Goal: Use online tool/utility

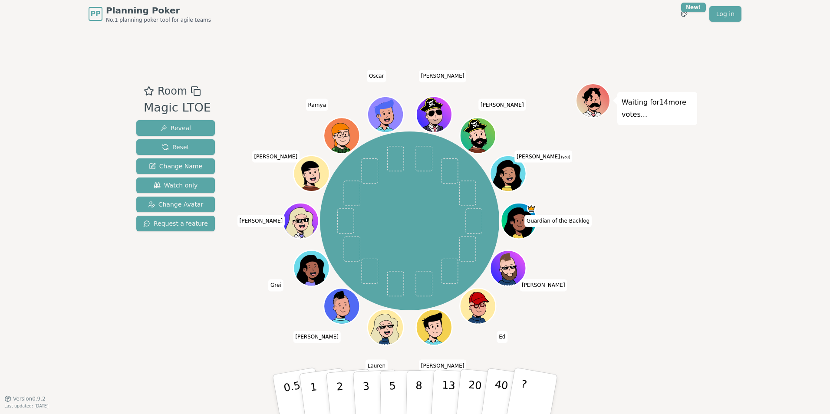
click at [513, 176] on icon at bounding box center [509, 179] width 17 height 6
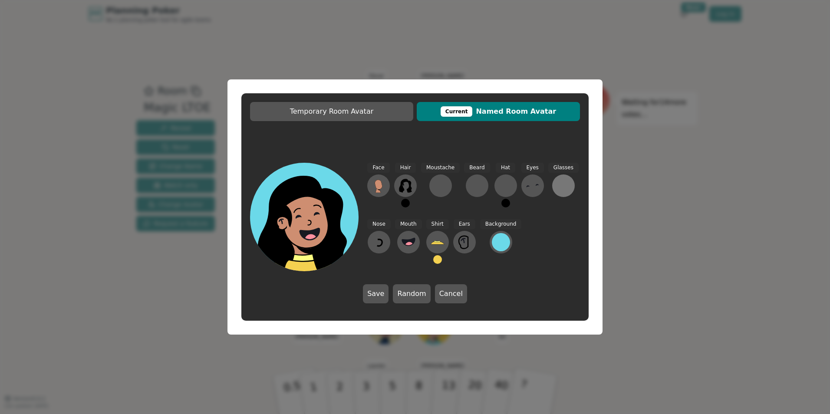
click at [556, 187] on div at bounding box center [563, 186] width 14 height 14
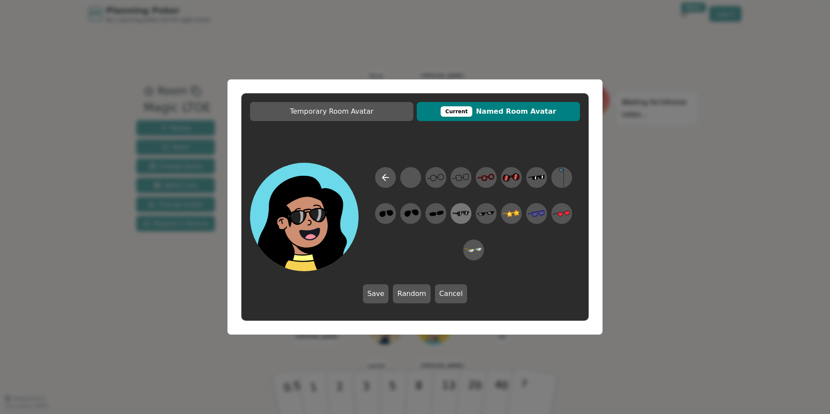
click at [464, 212] on icon at bounding box center [464, 213] width 3 height 4
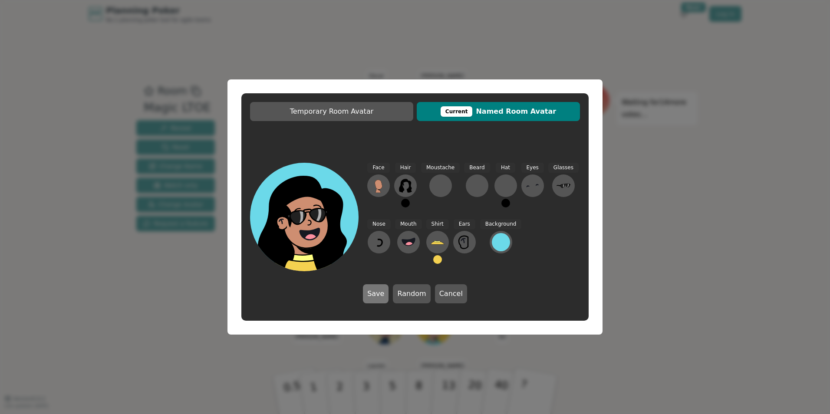
click at [383, 291] on button "Save" at bounding box center [376, 293] width 26 height 19
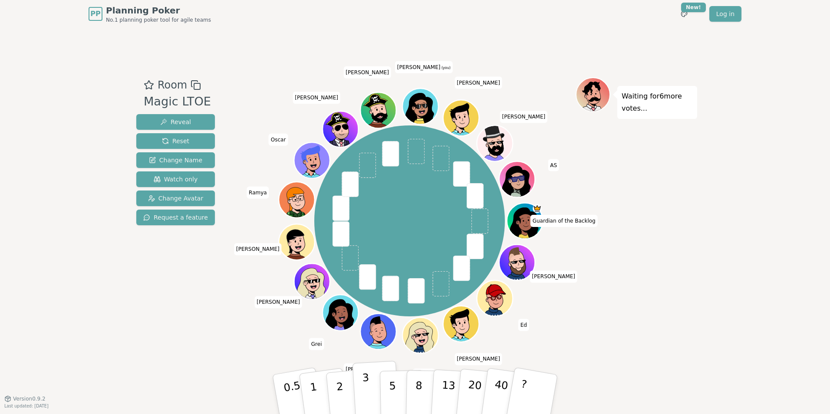
click at [368, 386] on button "3" at bounding box center [375, 395] width 47 height 68
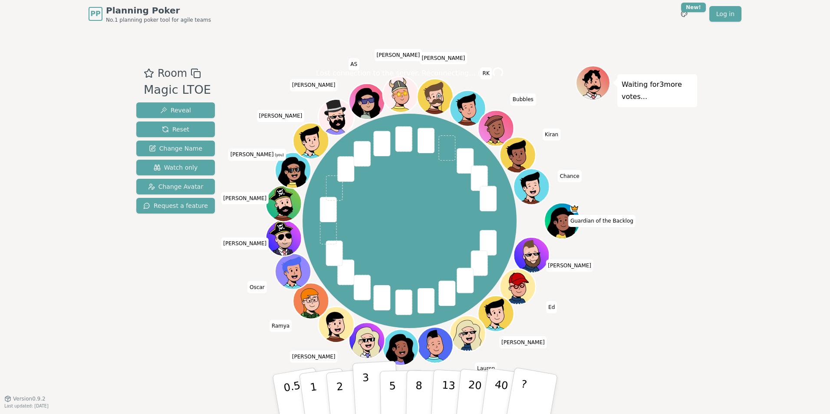
click at [360, 393] on button "3" at bounding box center [375, 395] width 47 height 68
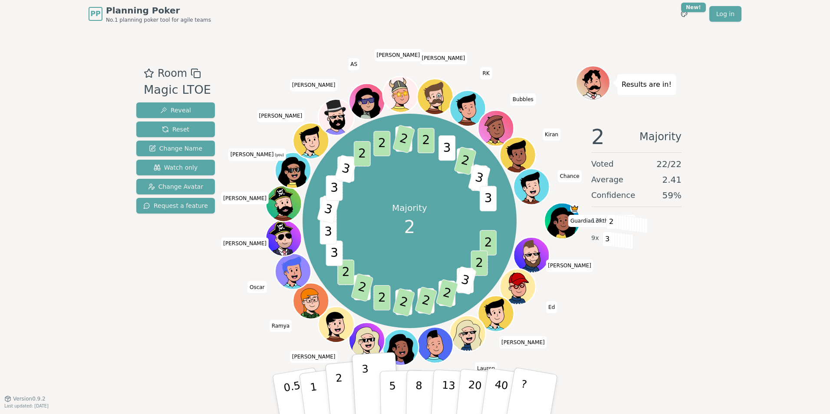
click at [343, 379] on button "2" at bounding box center [349, 394] width 49 height 69
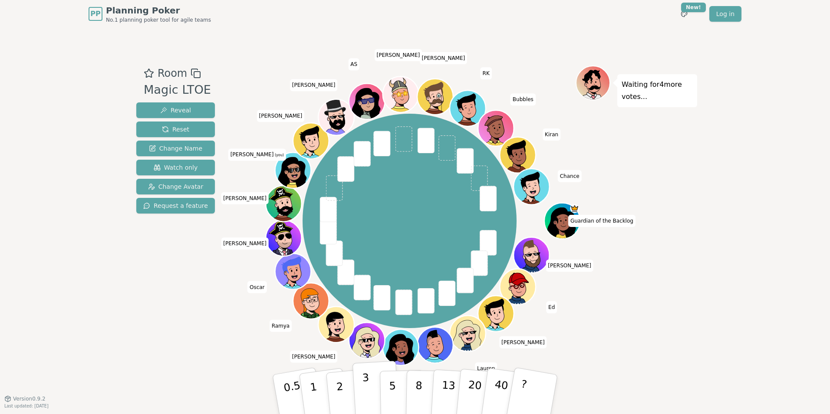
click at [365, 388] on p "3" at bounding box center [367, 394] width 10 height 47
click at [350, 389] on button "2" at bounding box center [349, 394] width 49 height 69
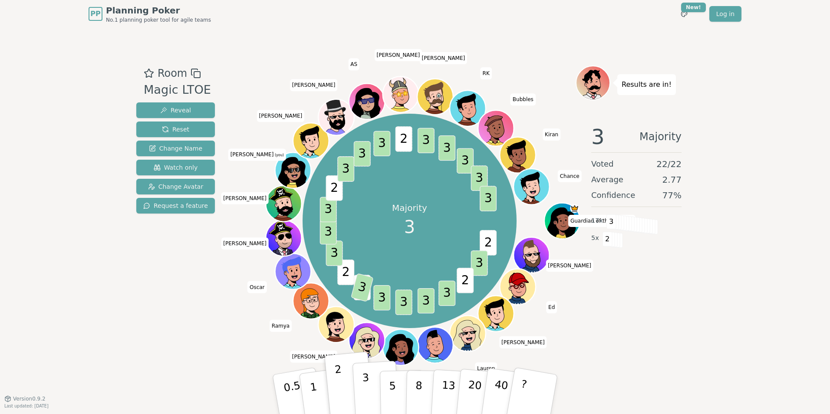
click at [362, 386] on button "3" at bounding box center [375, 395] width 47 height 68
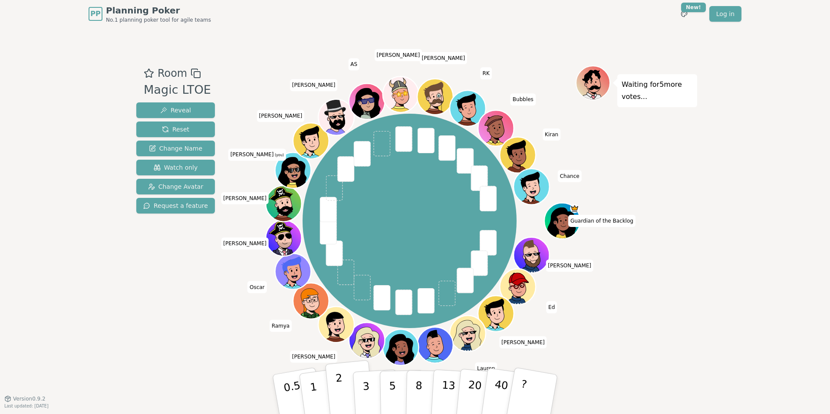
click at [345, 384] on button "2" at bounding box center [349, 394] width 49 height 69
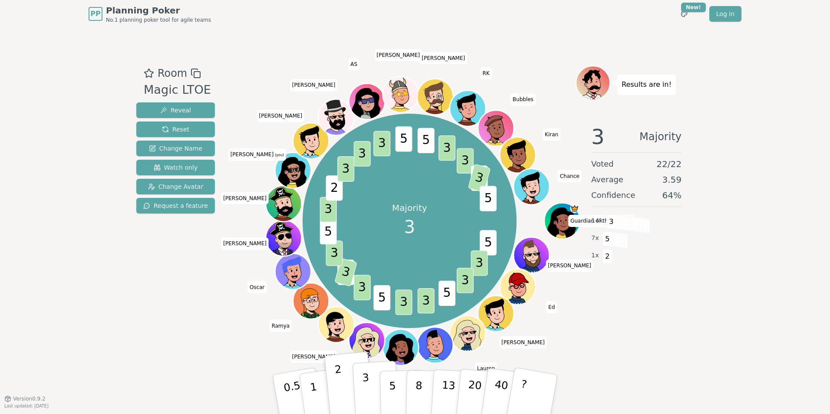
click at [362, 394] on button "3" at bounding box center [375, 395] width 47 height 68
